Goal: Task Accomplishment & Management: Use online tool/utility

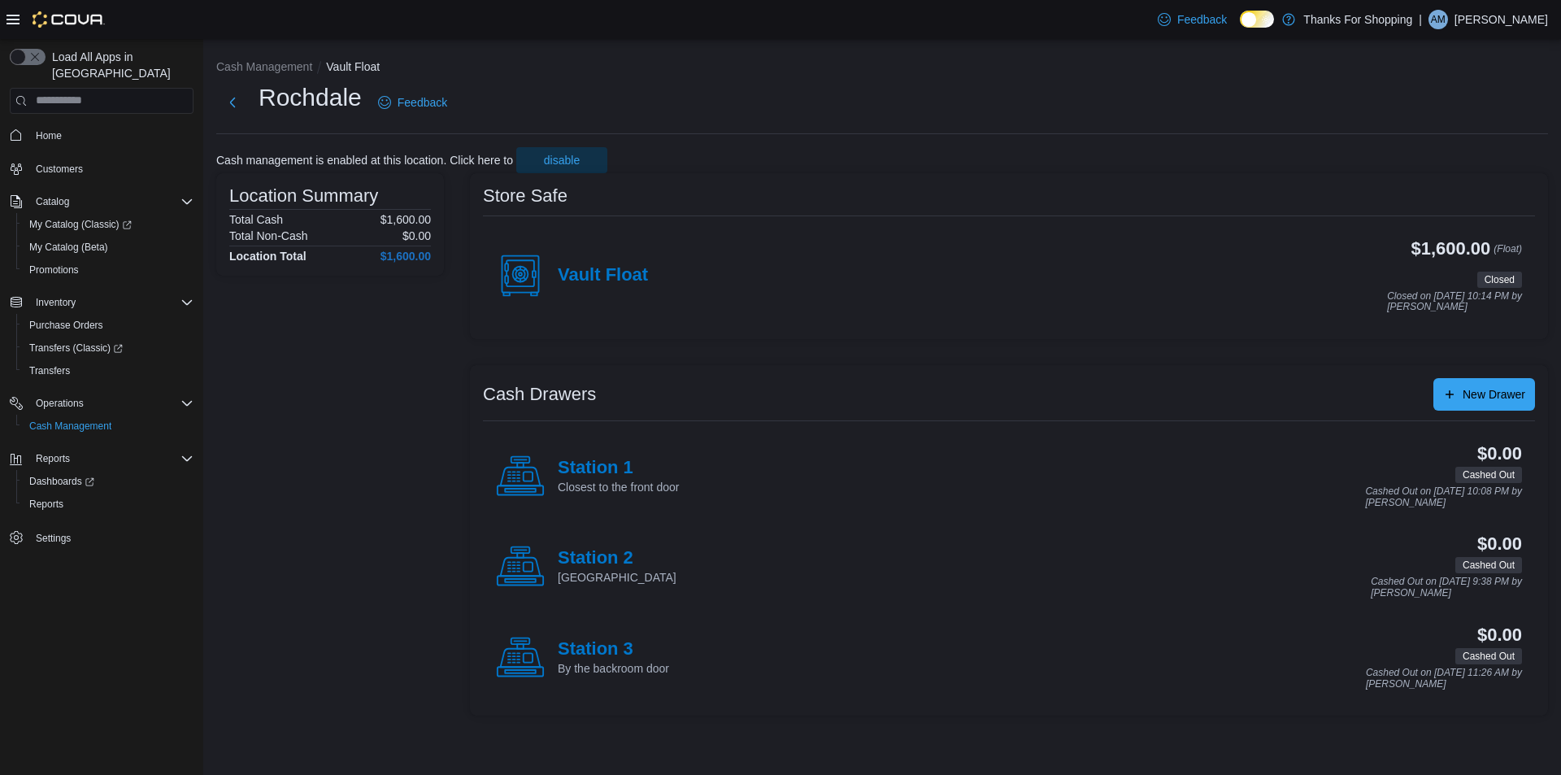
click at [597, 263] on div "Vault Float" at bounding box center [572, 275] width 152 height 49
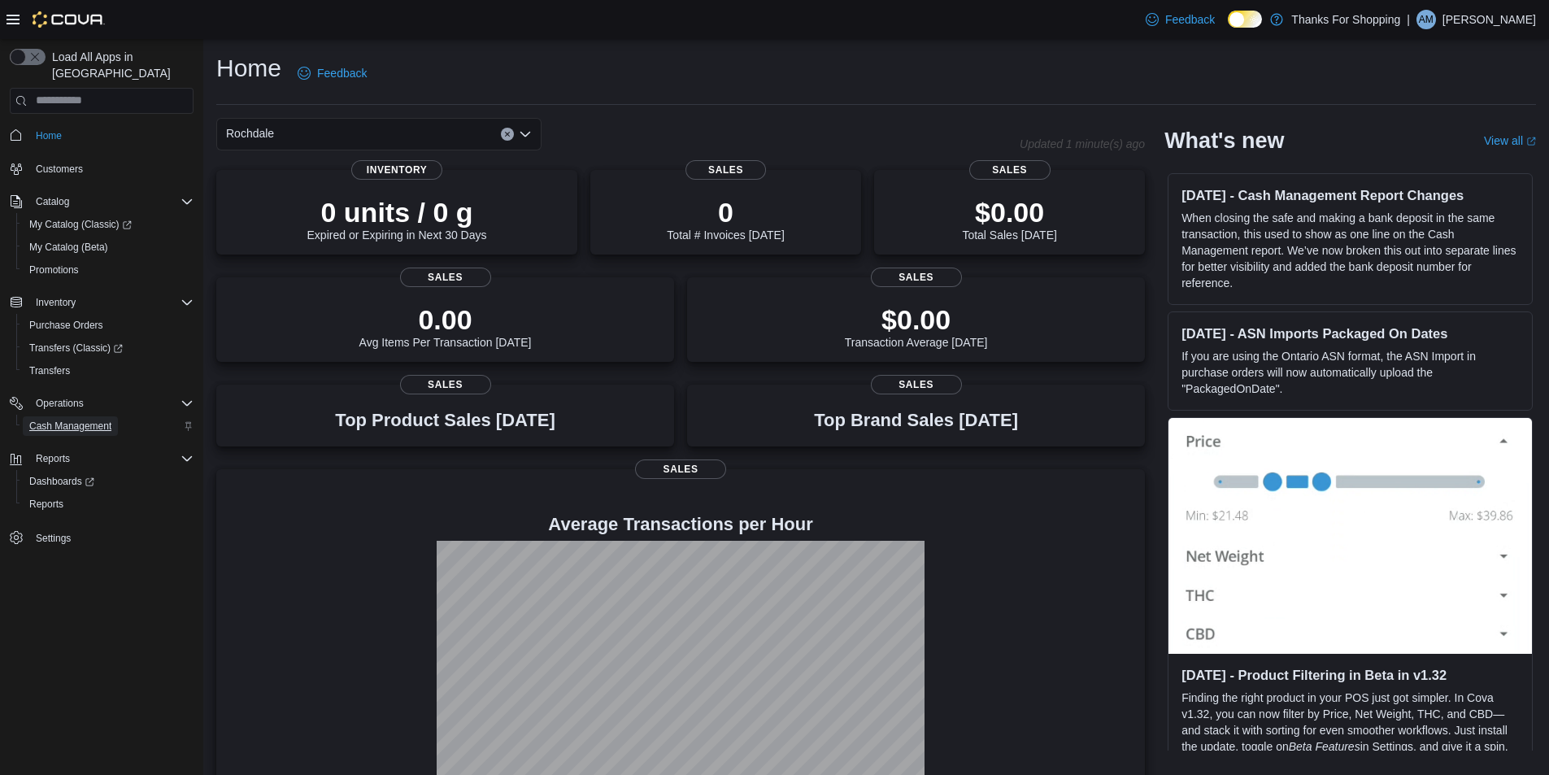
click at [84, 420] on span "Cash Management" at bounding box center [70, 426] width 82 height 13
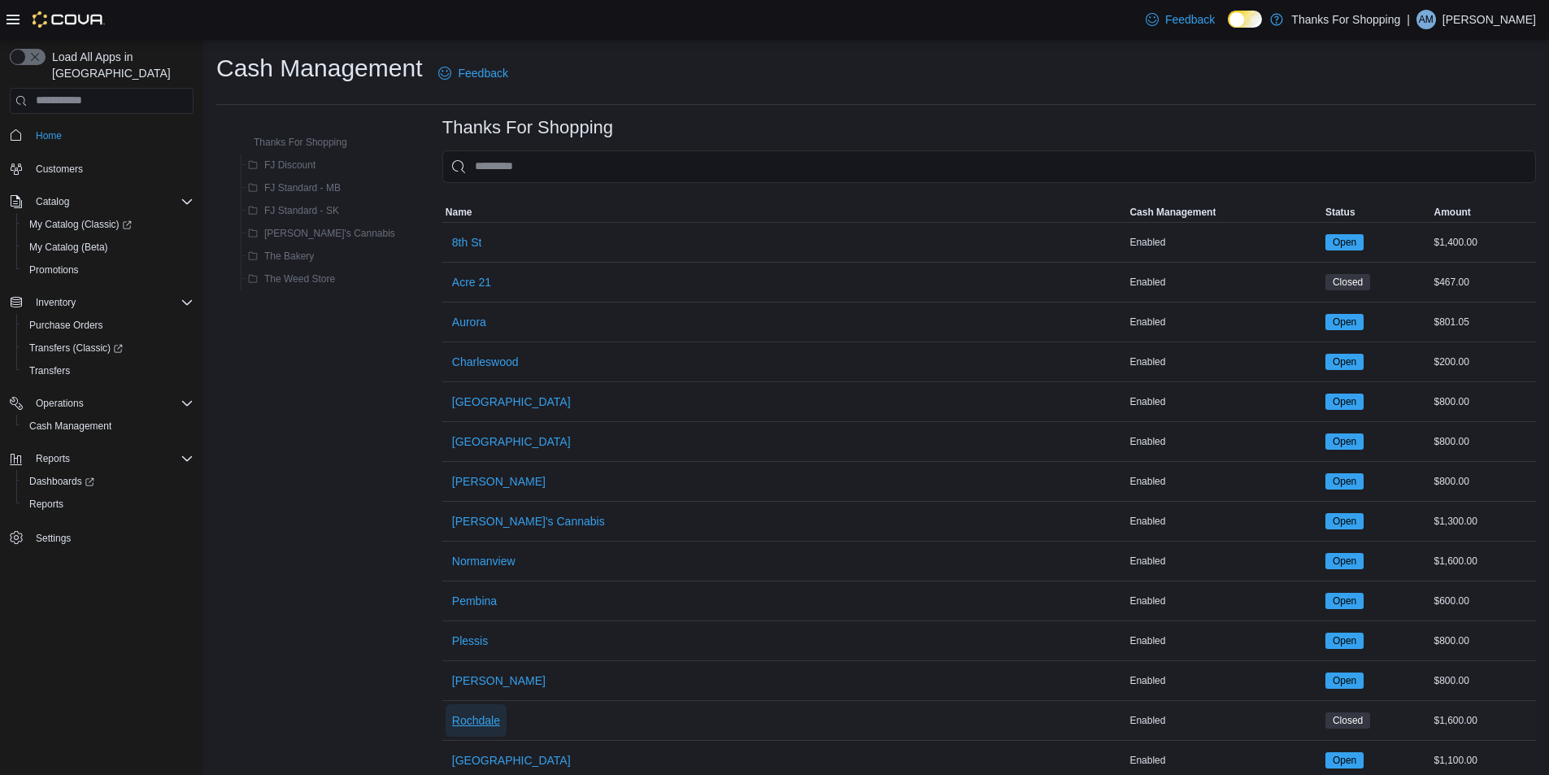
click at [452, 724] on span "Rochdale" at bounding box center [476, 720] width 48 height 16
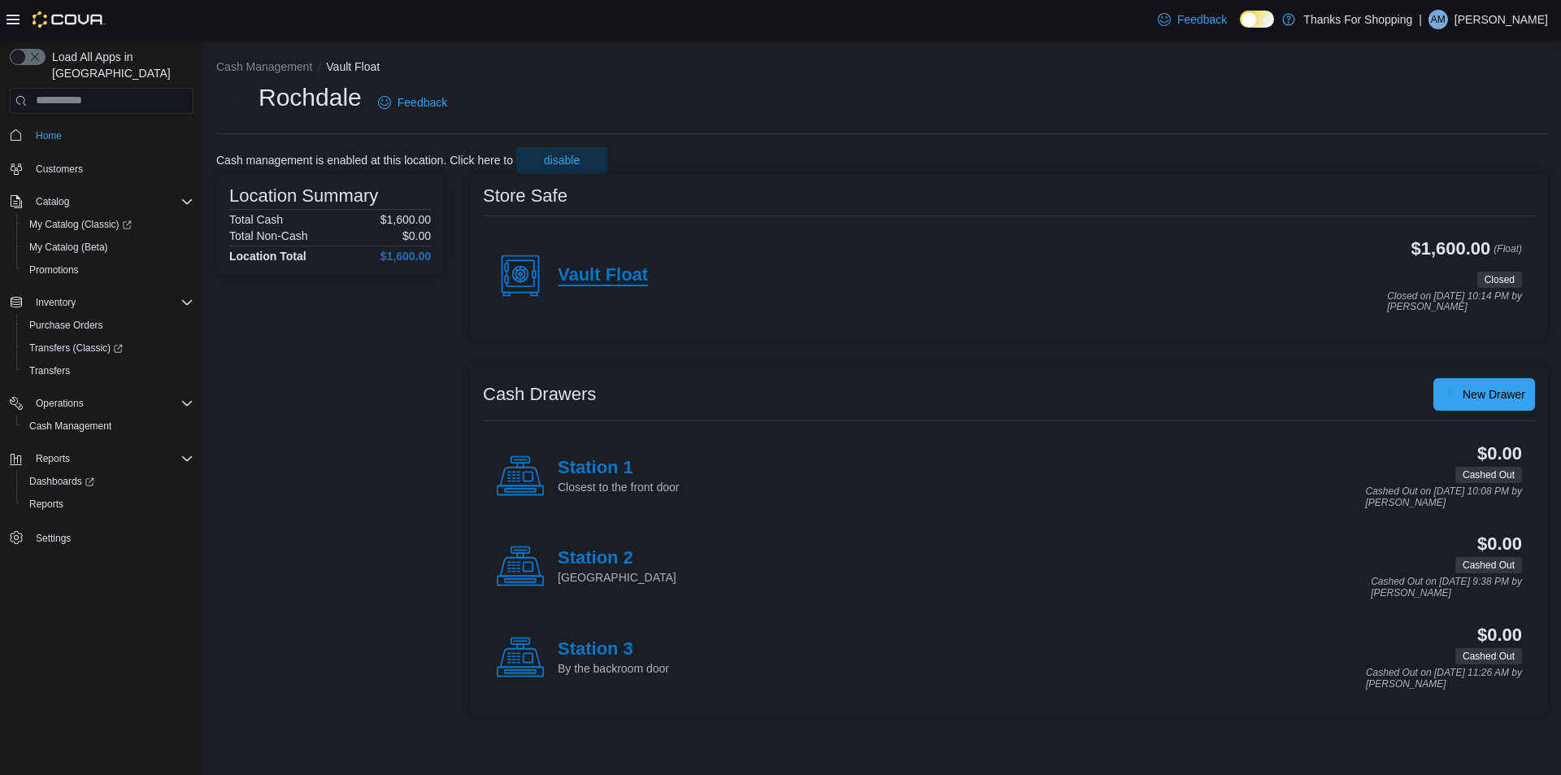
click at [630, 281] on h4 "Vault Float" at bounding box center [603, 275] width 90 height 21
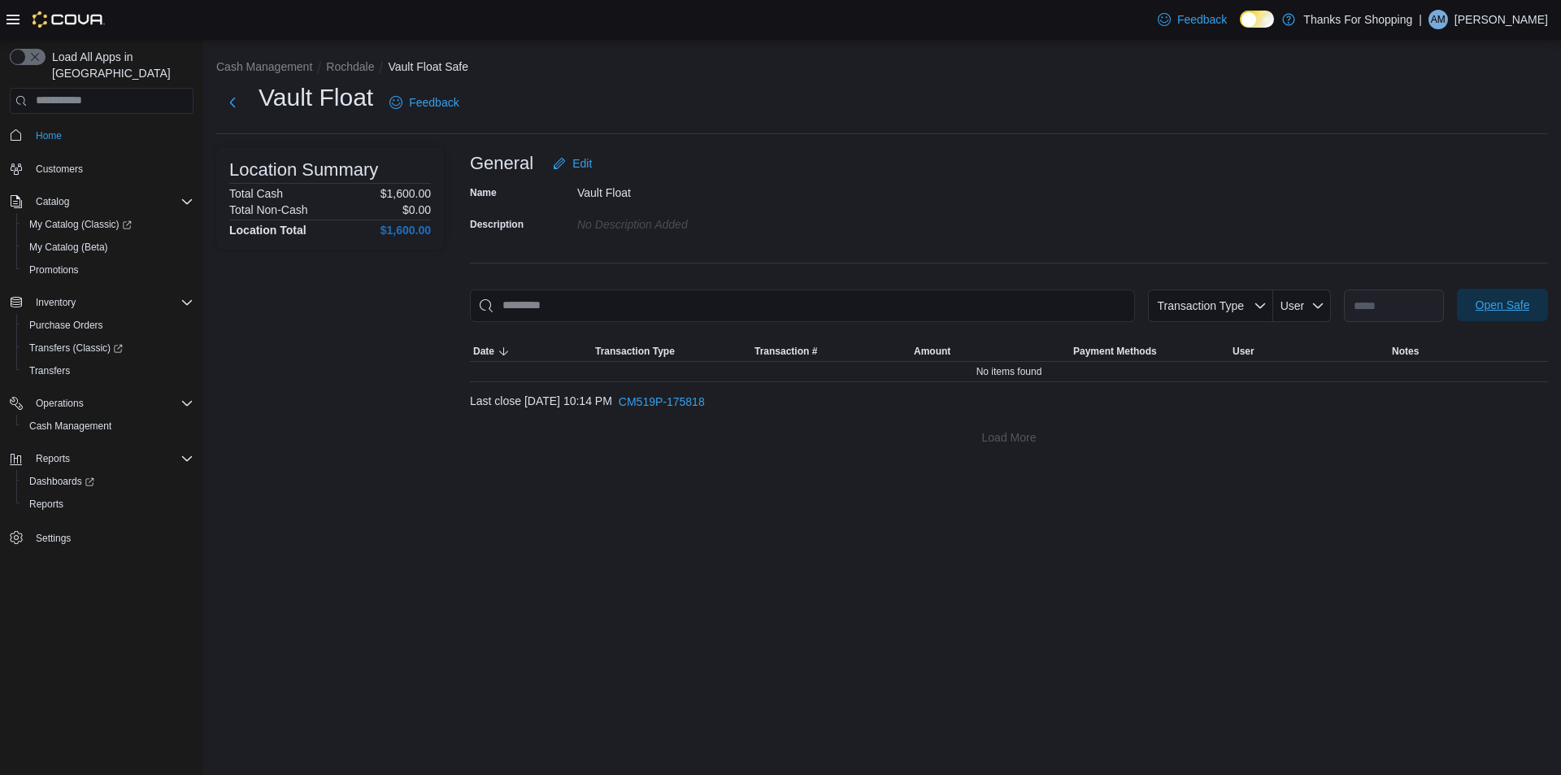
click at [1497, 315] on span "Open Safe" at bounding box center [1503, 305] width 72 height 33
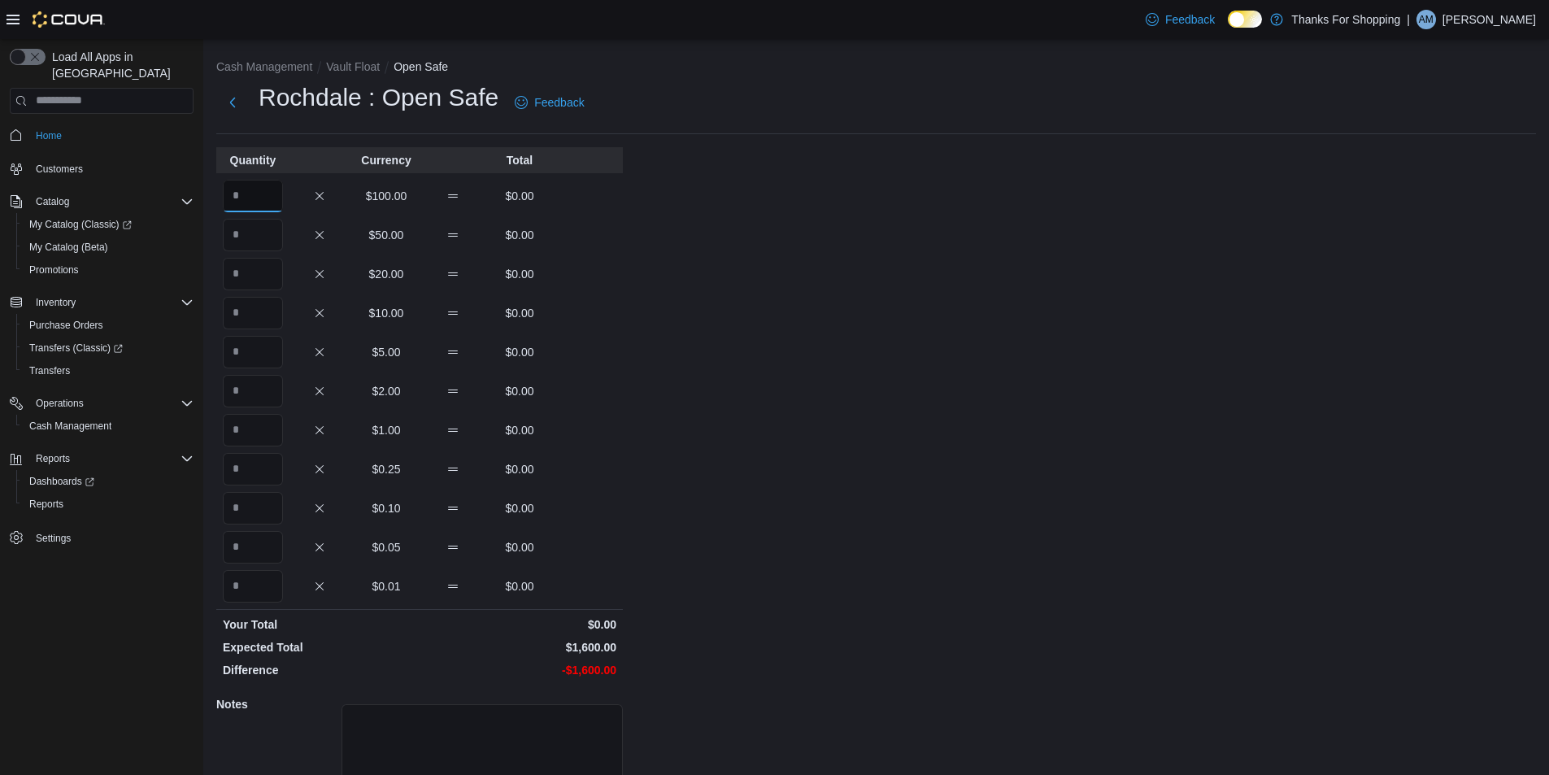
click at [249, 198] on input "Quantity" at bounding box center [253, 196] width 60 height 33
type input "**"
drag, startPoint x: 1210, startPoint y: 350, endPoint x: 1178, endPoint y: 329, distance: 38.8
click at [1191, 352] on div "Cash Management Vault Float Open Safe Rochdale : Open Safe Feedback Quantity Cu…" at bounding box center [876, 463] width 1346 height 848
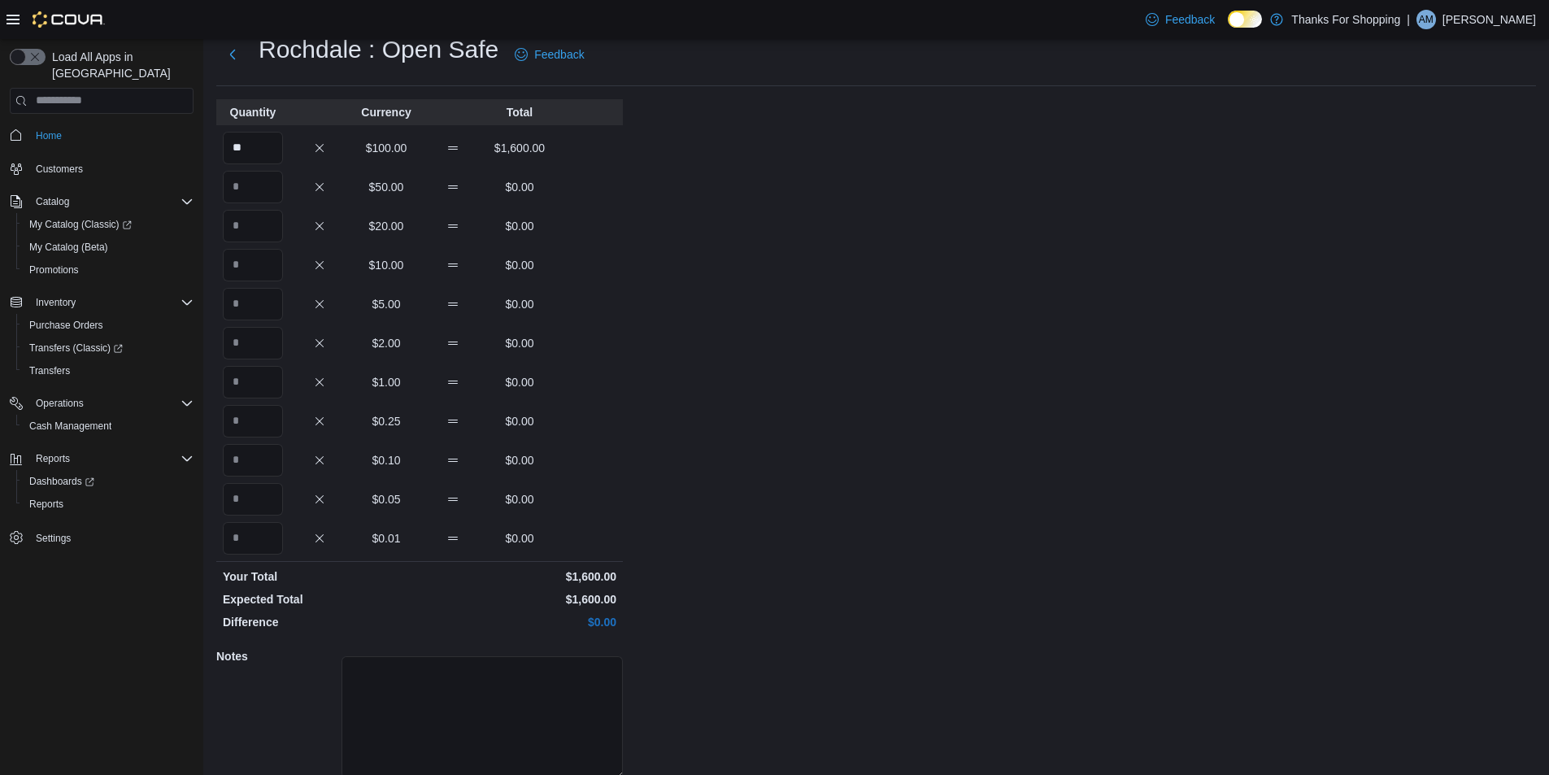
scroll to position [112, 0]
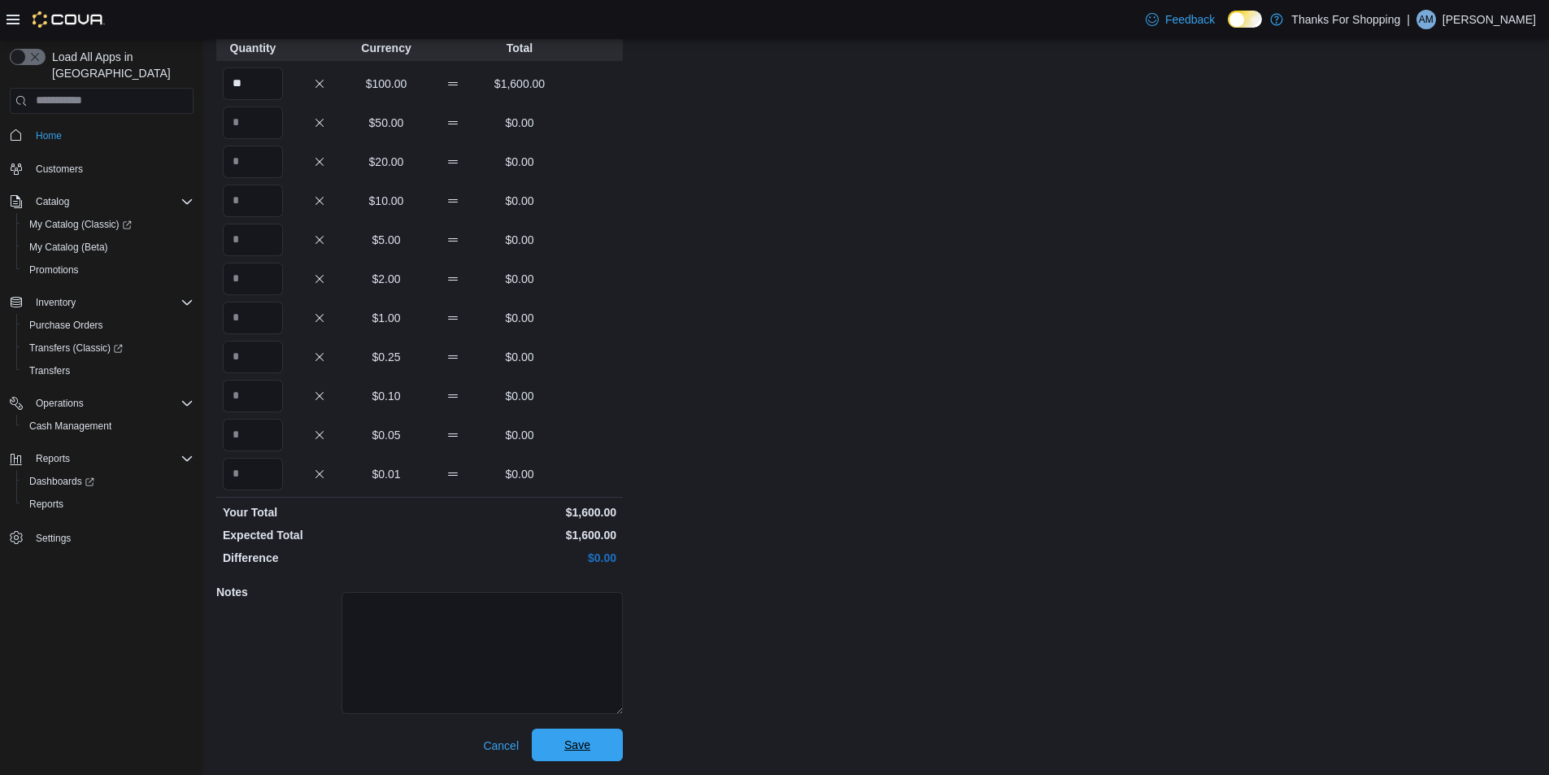
click at [603, 749] on span "Save" at bounding box center [578, 745] width 72 height 33
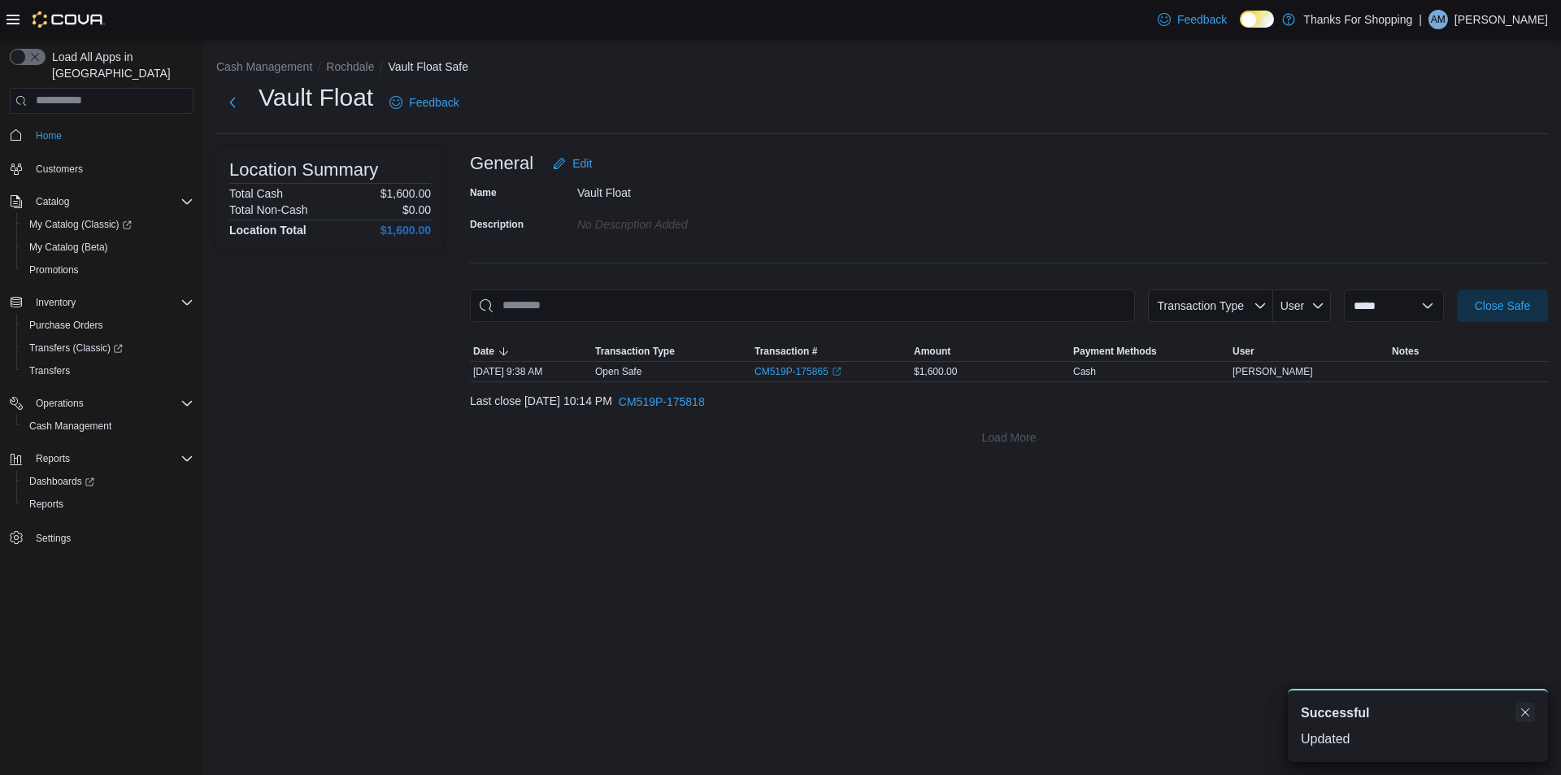
click at [1524, 706] on button "Dismiss toast" at bounding box center [1526, 713] width 20 height 20
